Goal: Navigation & Orientation: Find specific page/section

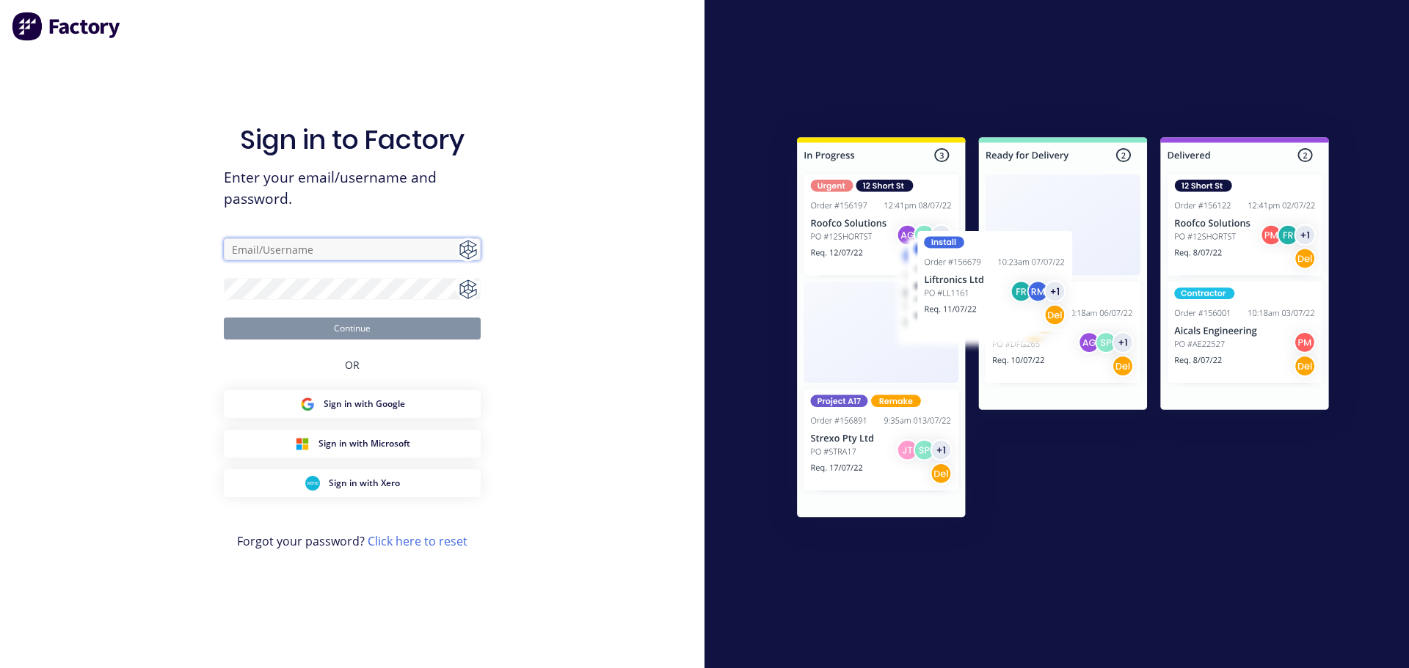
type input "[PERSON_NAME][EMAIL_ADDRESS][DOMAIN_NAME]"
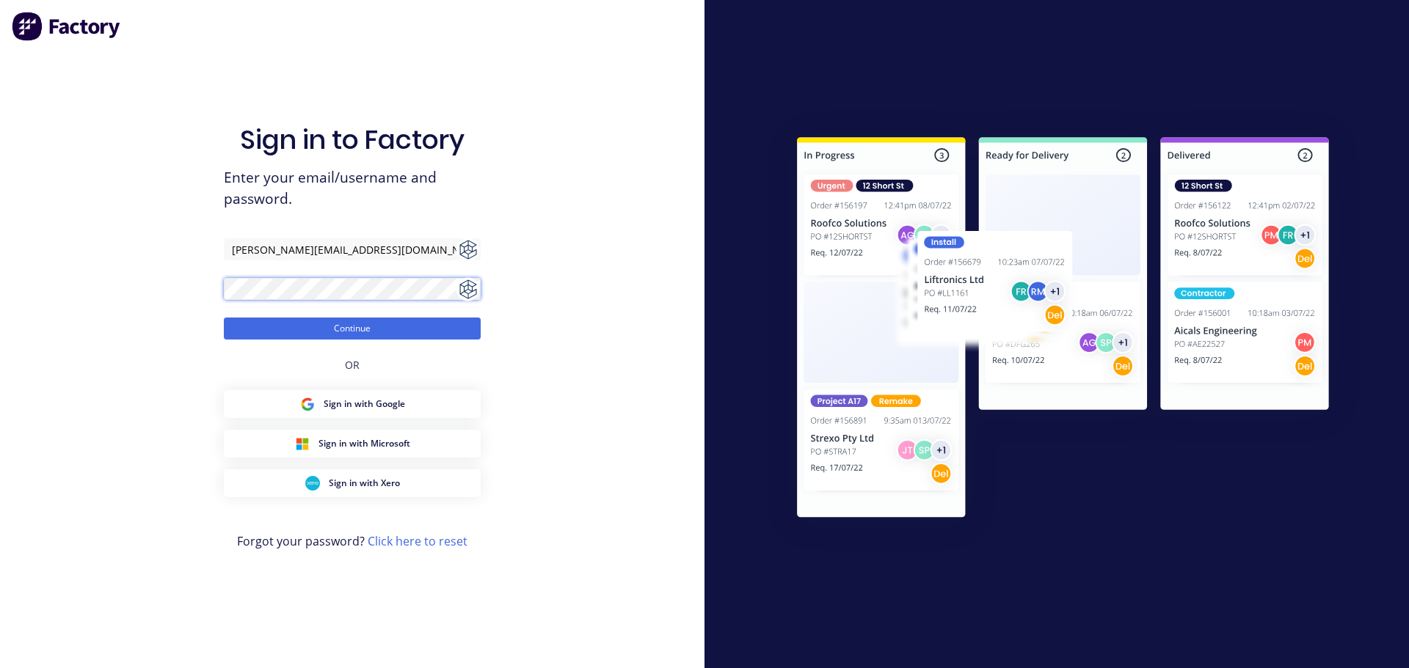
click at [217, 278] on div "Sign in to Factory Enter your email/username and password. [PERSON_NAME][EMAIL_…" at bounding box center [352, 334] width 704 height 668
click at [249, 324] on button "Continue" at bounding box center [352, 329] width 257 height 22
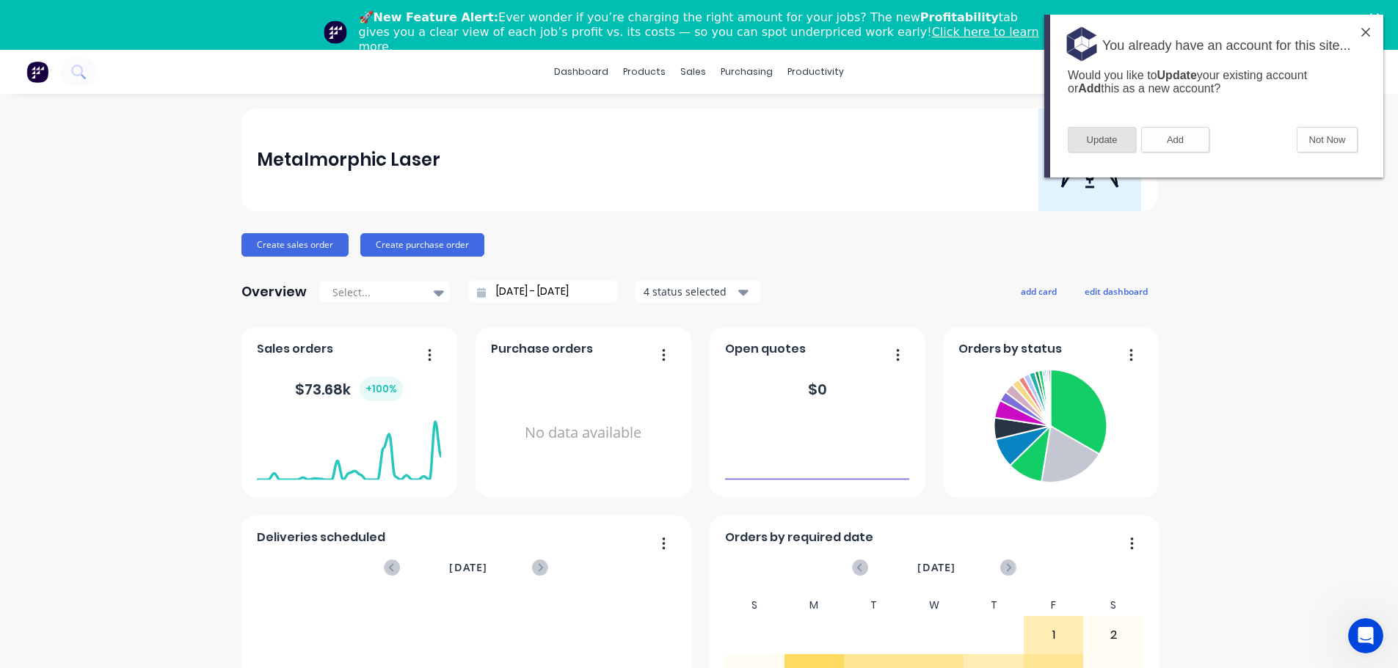
click at [1115, 140] on button "Update" at bounding box center [1102, 140] width 68 height 26
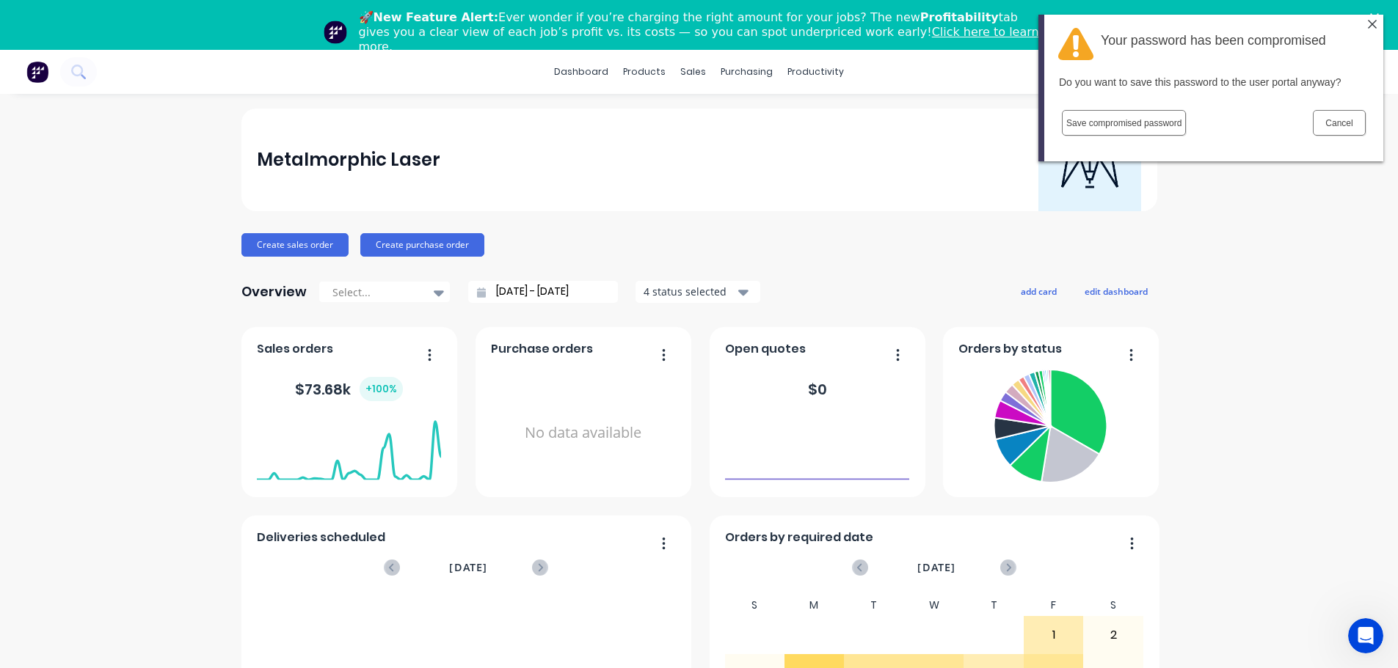
click at [1123, 123] on button "Save compromised password" at bounding box center [1124, 123] width 124 height 26
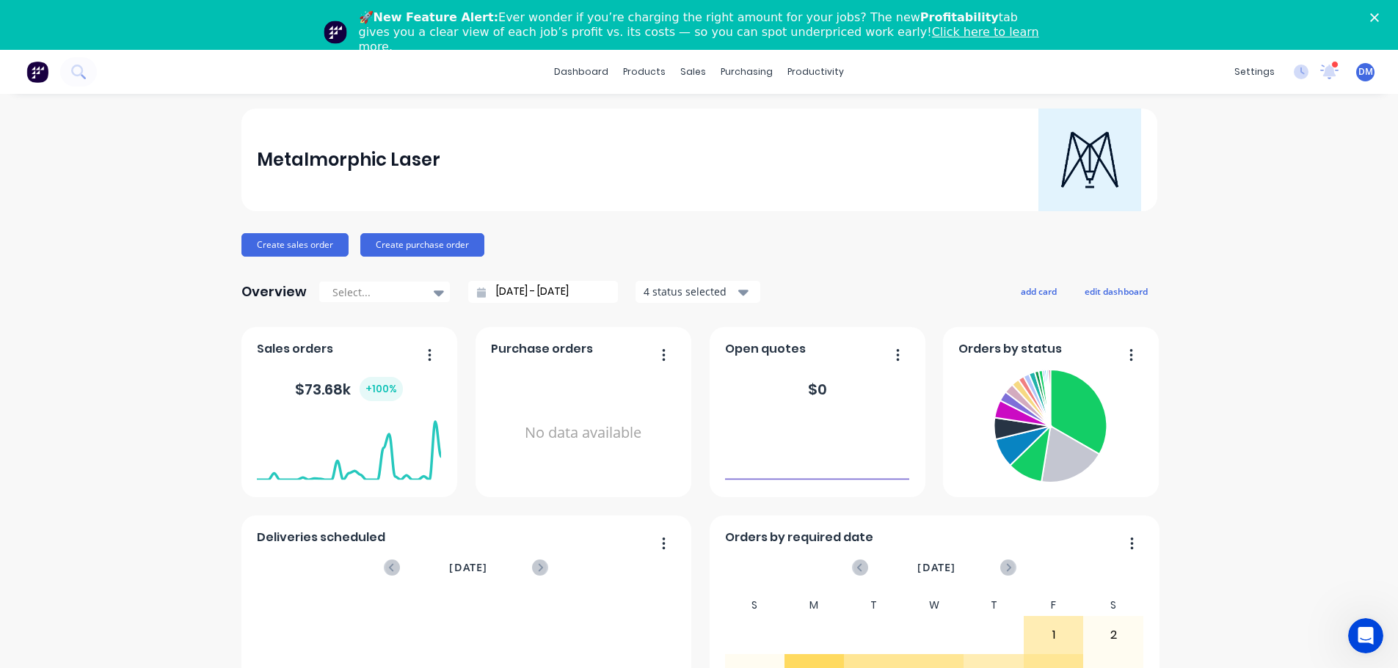
click at [1379, 15] on icon "Close" at bounding box center [1374, 17] width 9 height 9
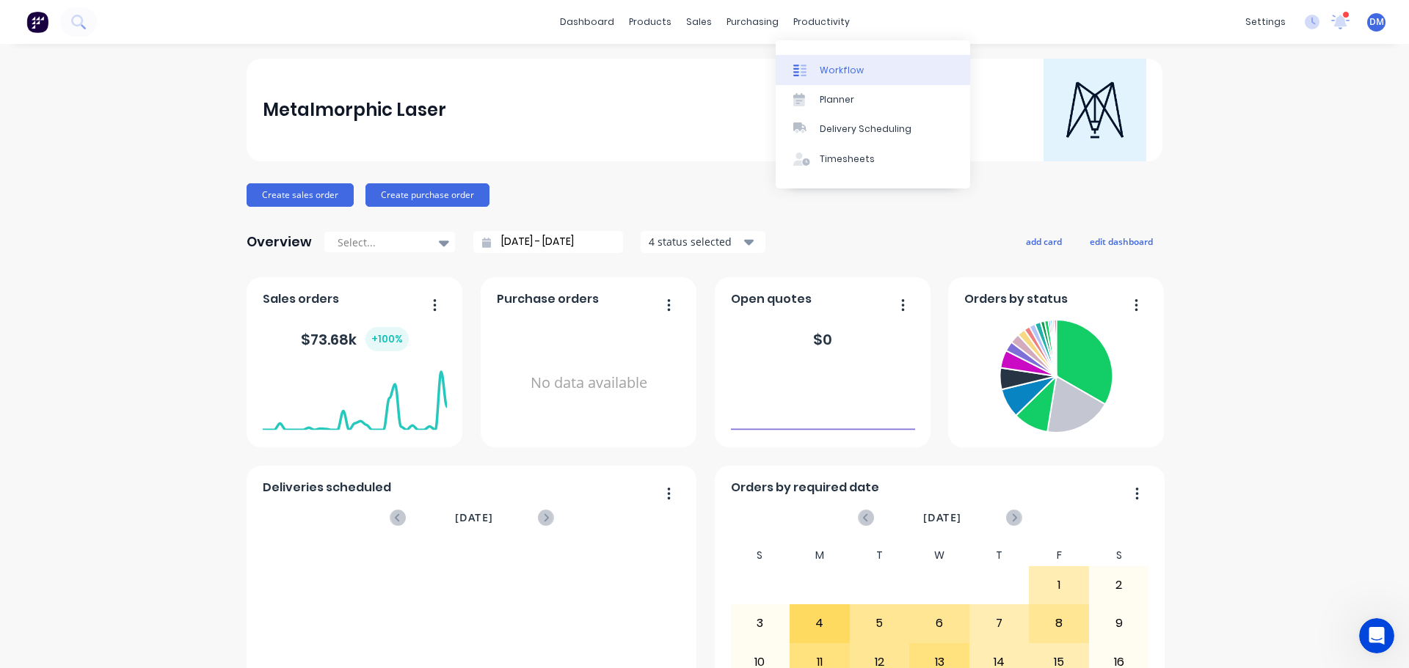
click at [837, 68] on div "Workflow" at bounding box center [842, 70] width 44 height 13
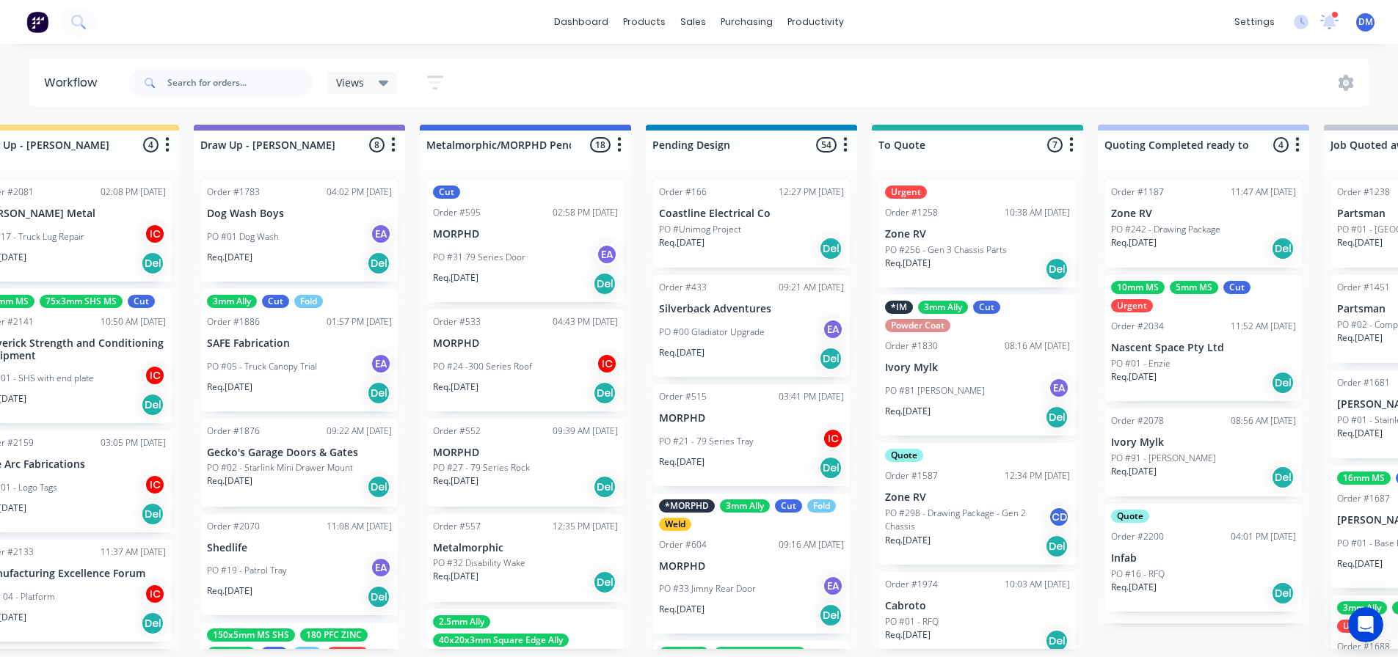
scroll to position [3, 0]
